Goal: Information Seeking & Learning: Learn about a topic

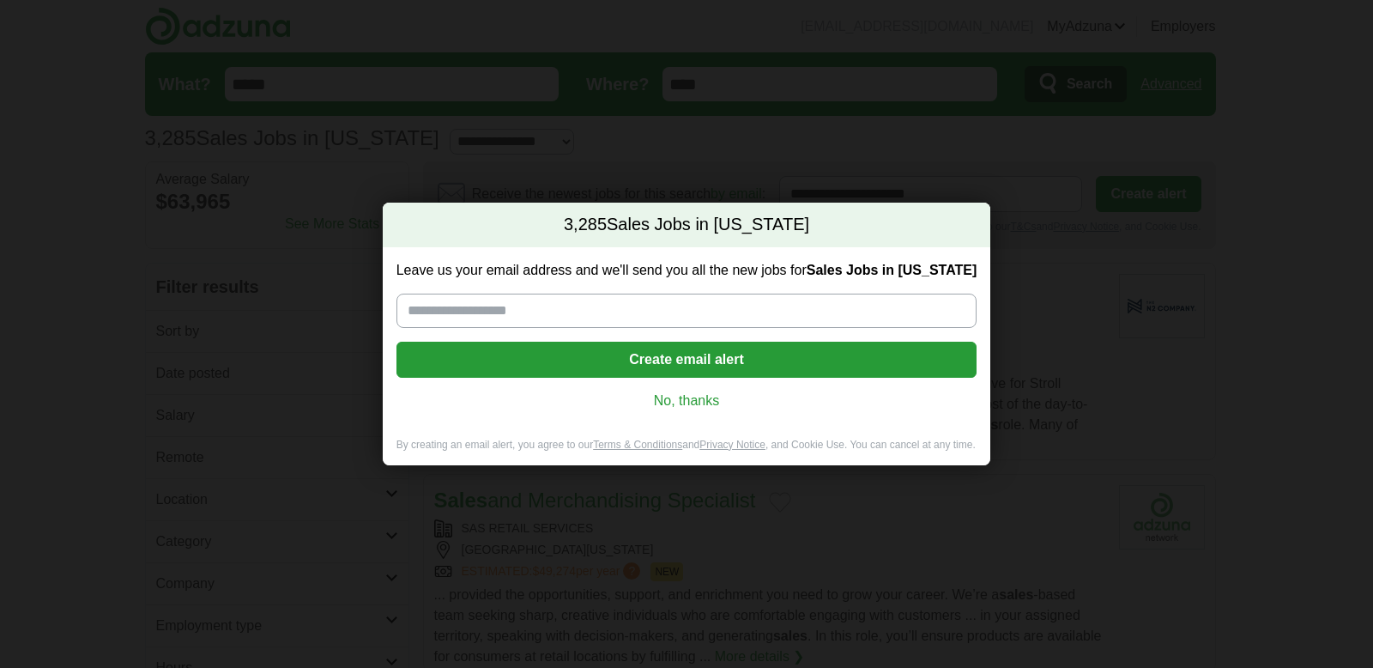
click at [675, 402] on link "No, thanks" at bounding box center [686, 400] width 553 height 19
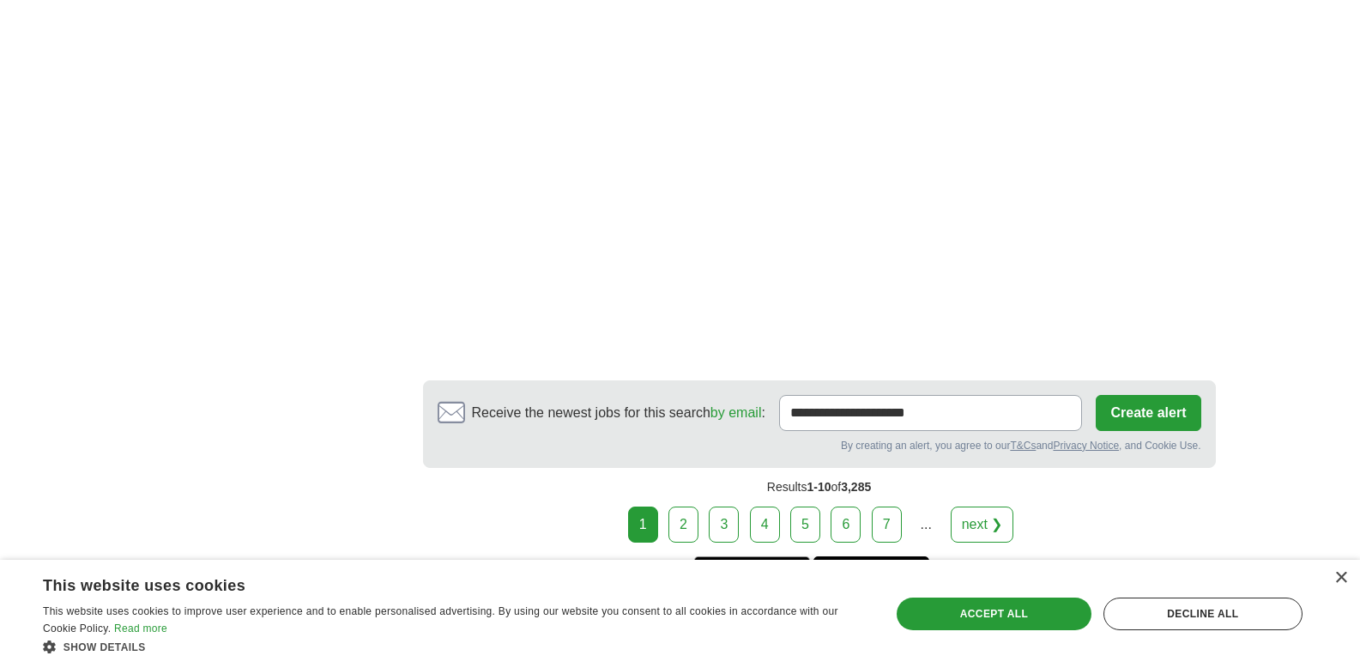
scroll to position [3043, 0]
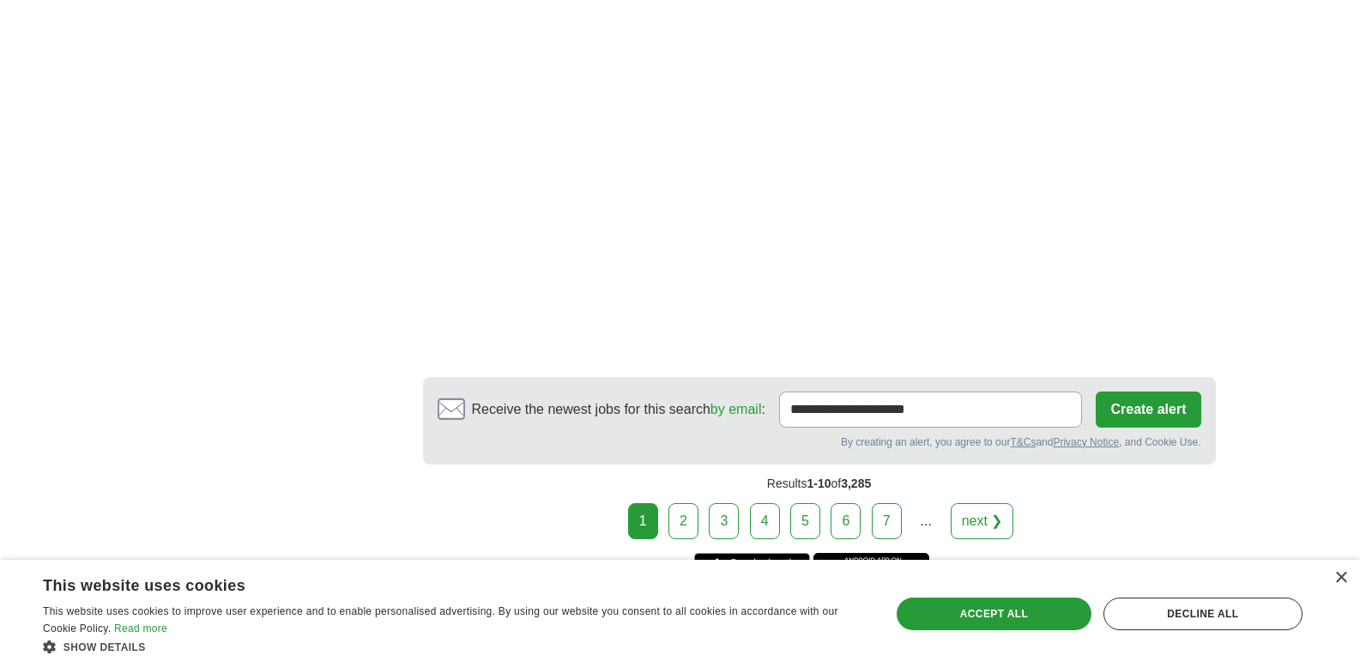
click at [969, 517] on link "next ❯" at bounding box center [982, 521] width 63 height 36
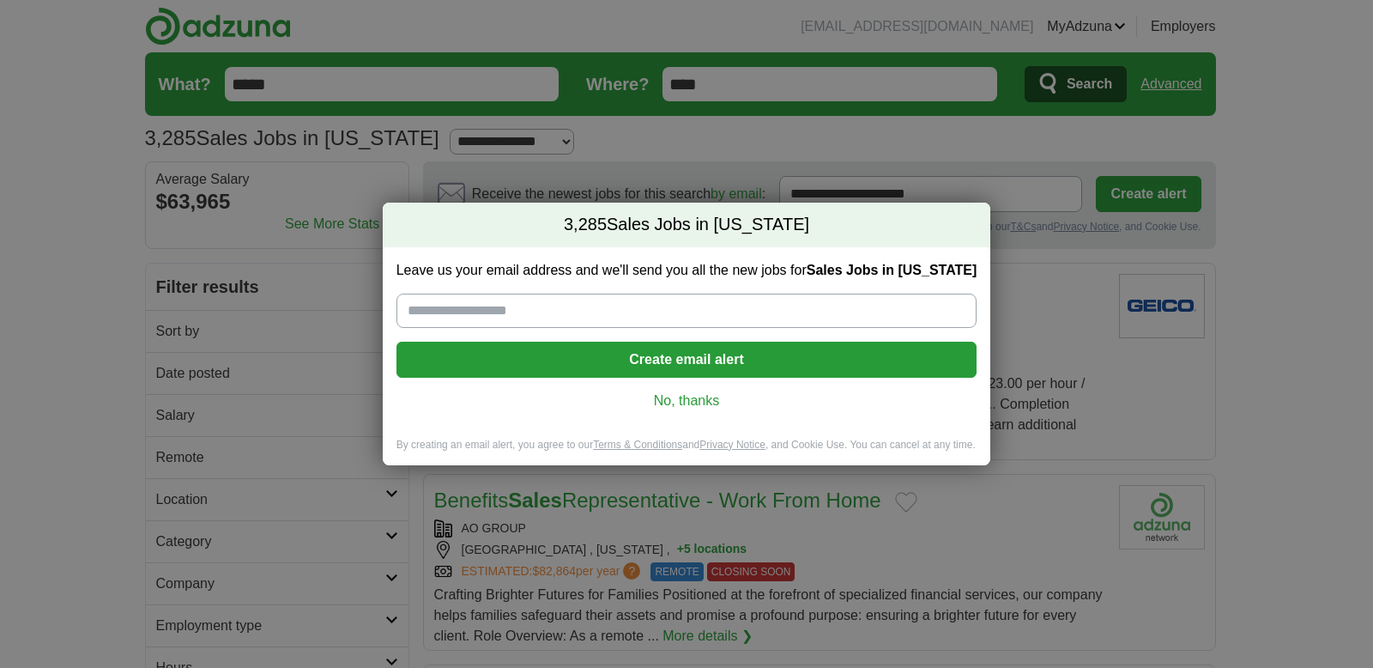
click at [683, 409] on div "Leave us your email address and we'll send you all the new jobs for Sales Jobs …" at bounding box center [687, 342] width 608 height 190
click at [680, 404] on link "No, thanks" at bounding box center [686, 400] width 553 height 19
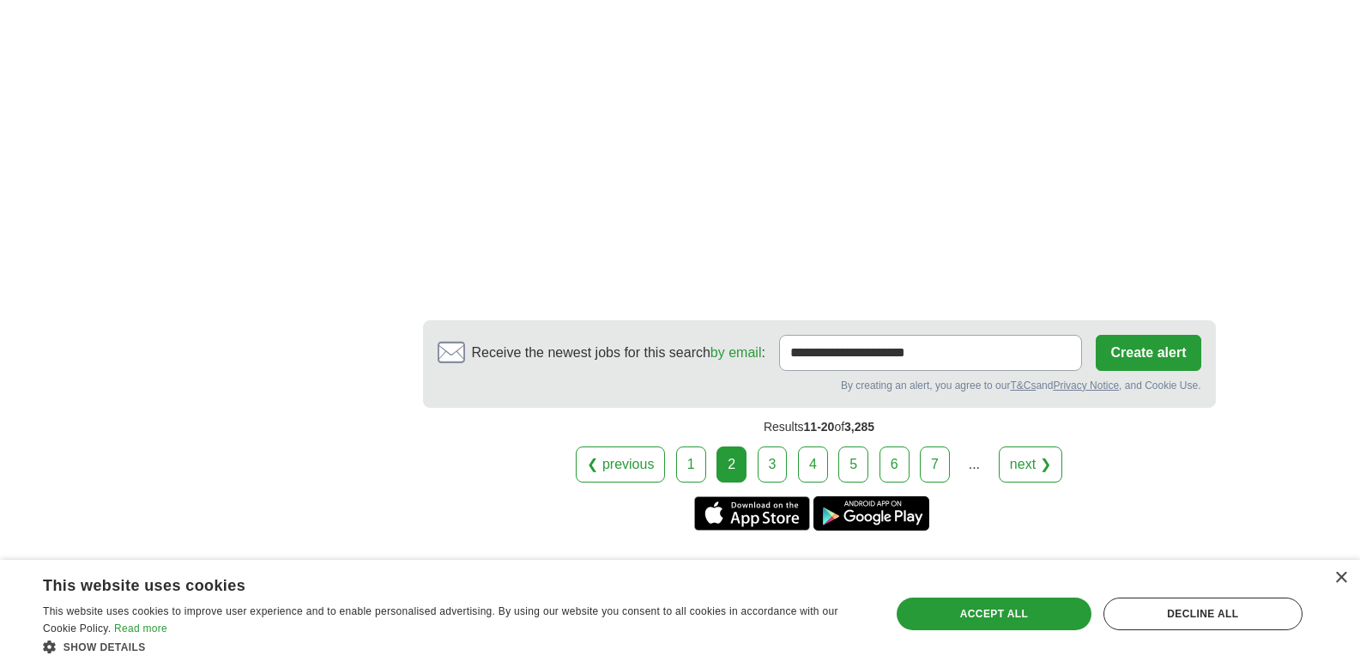
scroll to position [3054, 0]
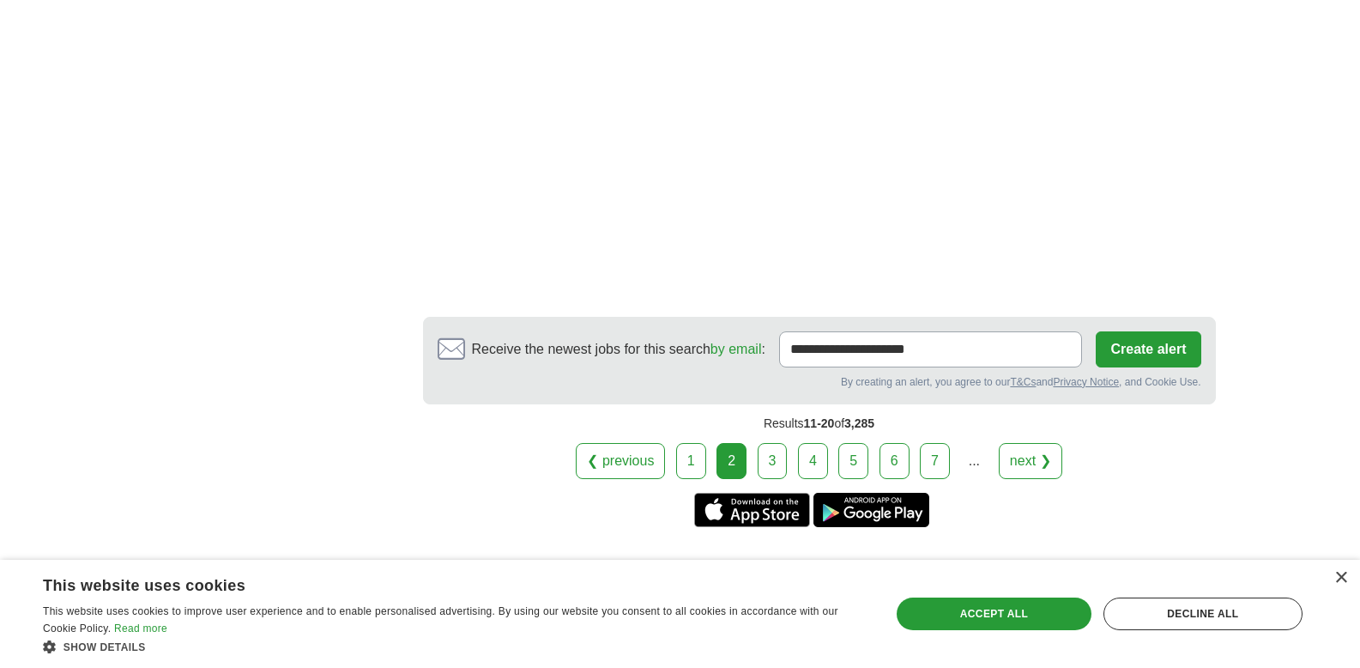
click at [775, 459] on link "3" at bounding box center [773, 461] width 30 height 36
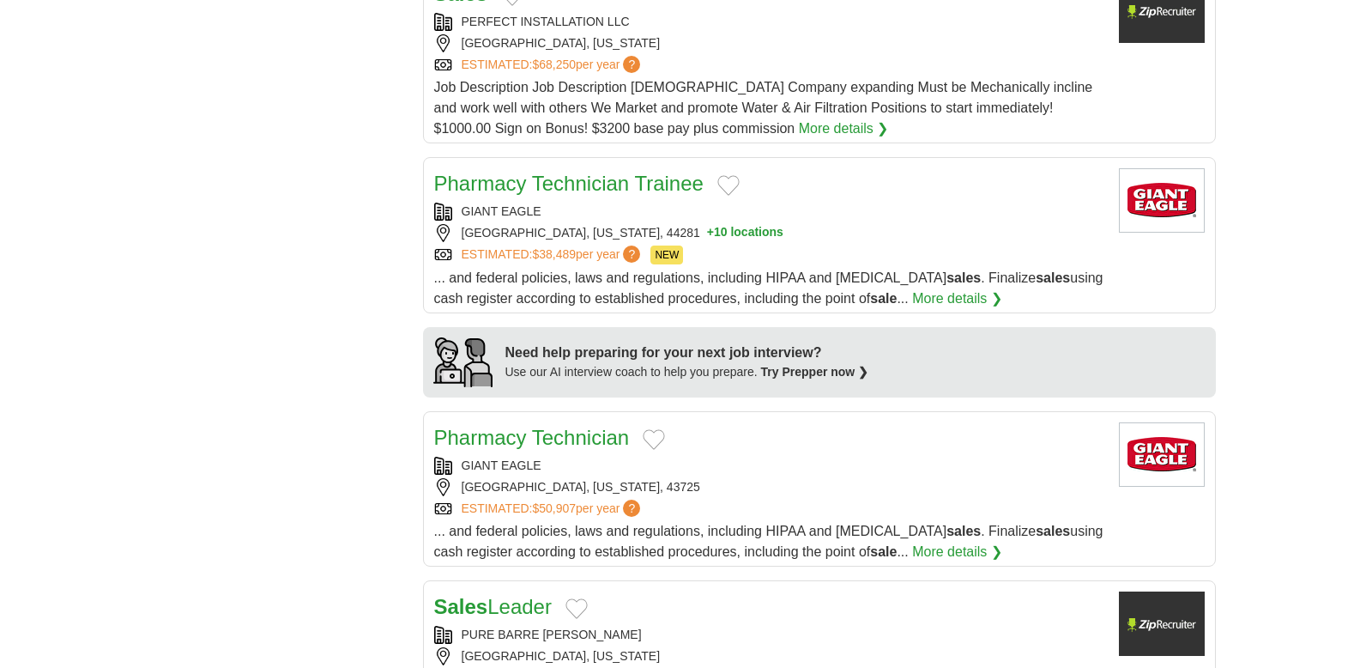
scroll to position [1500, 0]
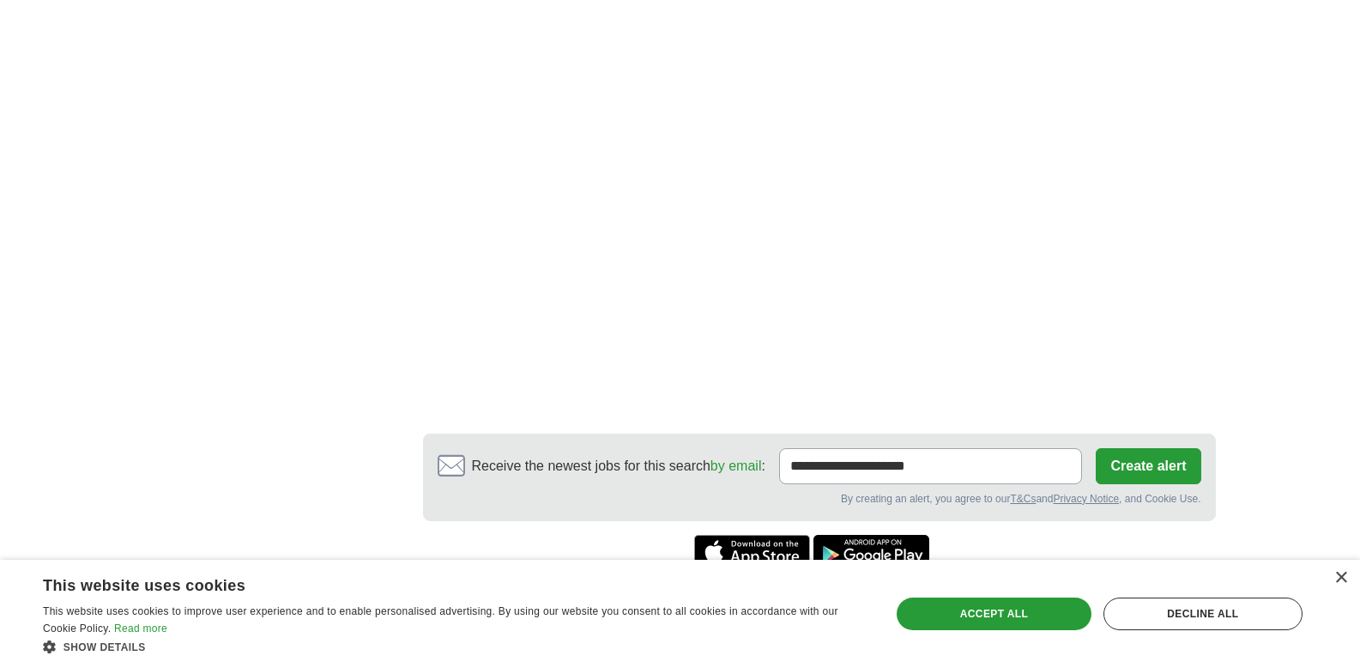
scroll to position [1113, 0]
